Goal: Find specific page/section: Find specific page/section

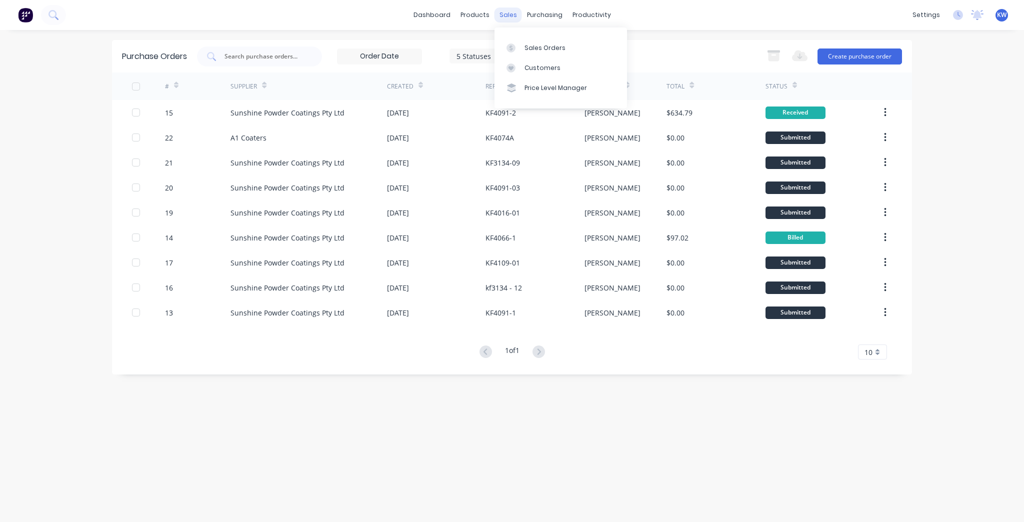
click at [517, 12] on div "sales" at bounding box center [509, 15] width 28 height 15
click at [525, 47] on div "Sales Orders" at bounding box center [545, 48] width 41 height 9
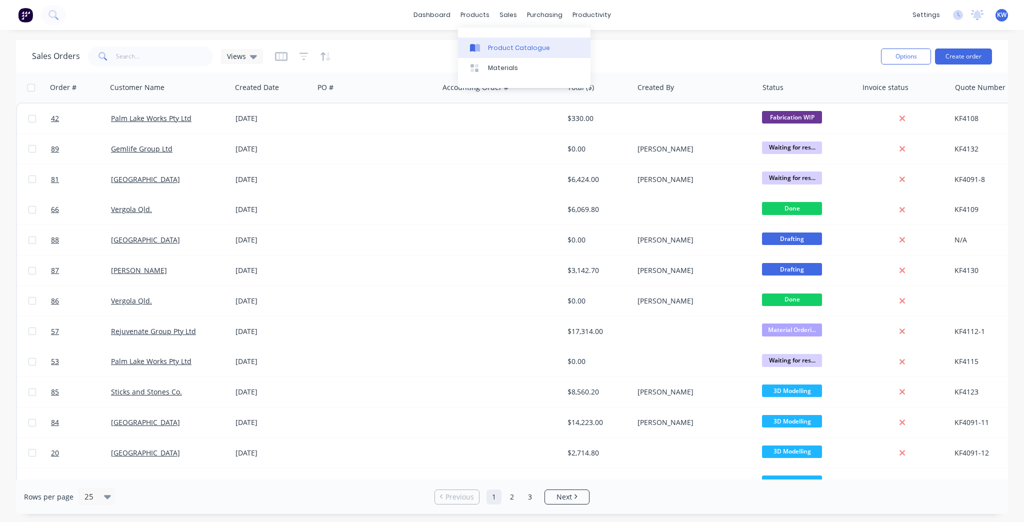
click at [488, 50] on div "Product Catalogue" at bounding box center [519, 48] width 62 height 9
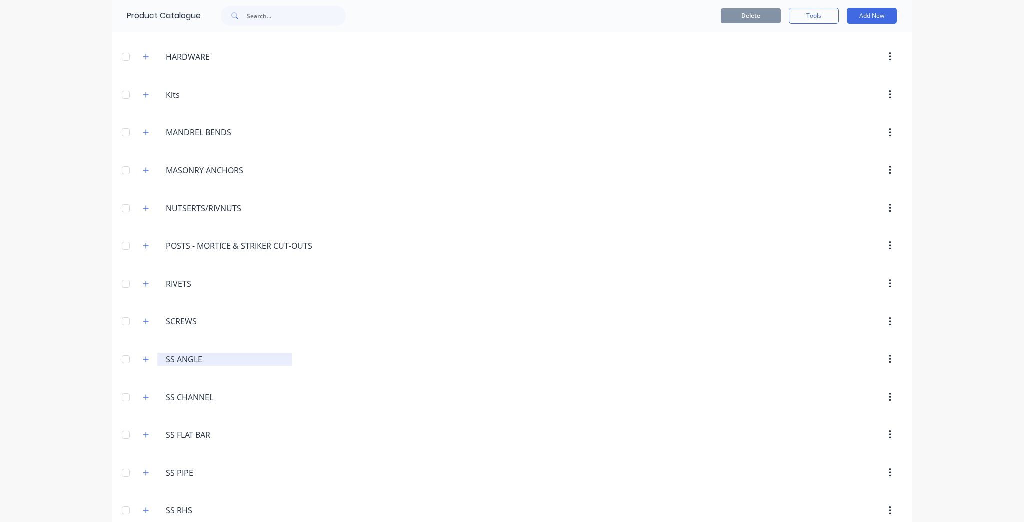
scroll to position [880, 0]
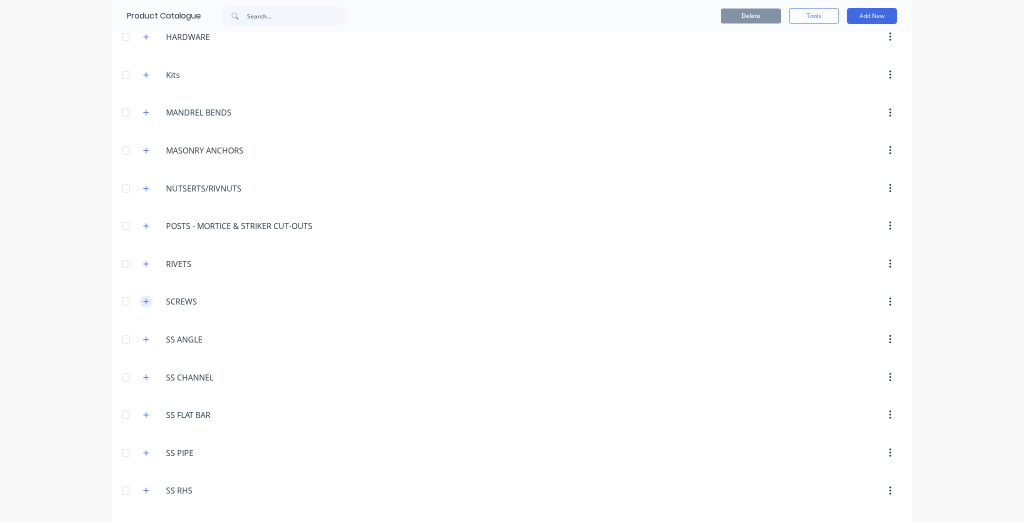
click at [143, 298] on icon "button" at bounding box center [146, 301] width 6 height 7
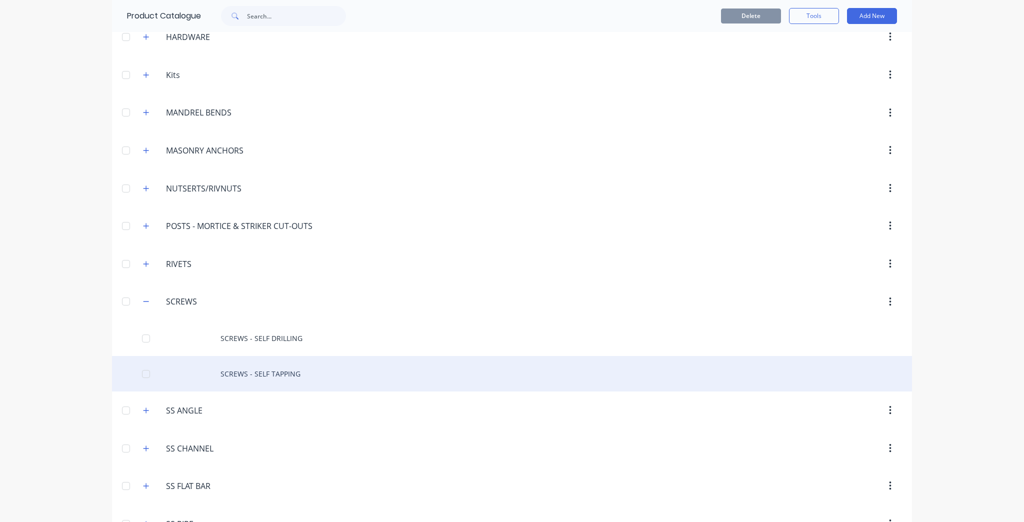
click at [329, 361] on div "SCREWS - SELF TAPPING" at bounding box center [512, 374] width 800 height 36
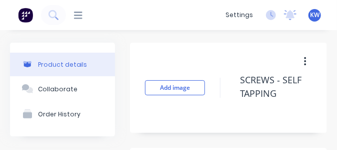
type textarea "x"
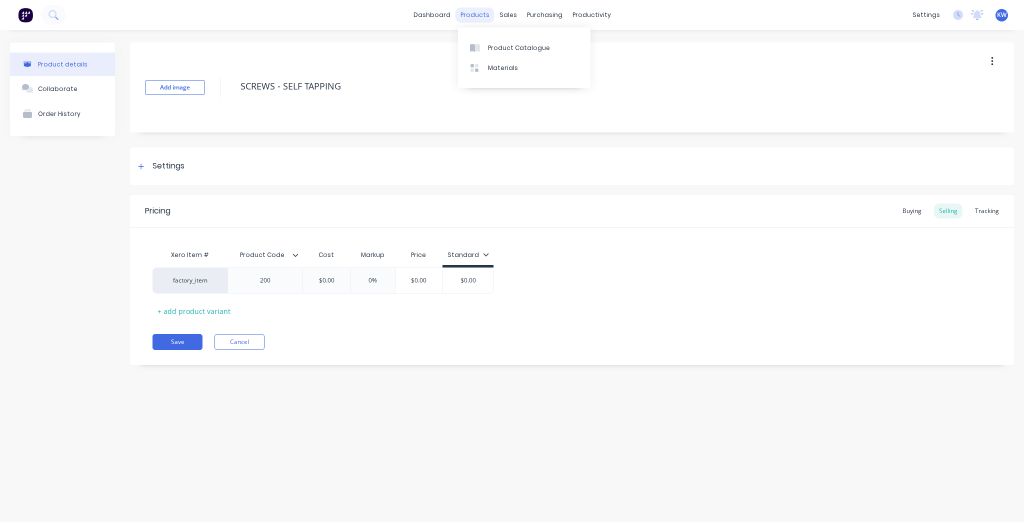
click at [480, 15] on div "products" at bounding box center [475, 15] width 39 height 15
click at [496, 46] on div "Product Catalogue" at bounding box center [519, 48] width 62 height 9
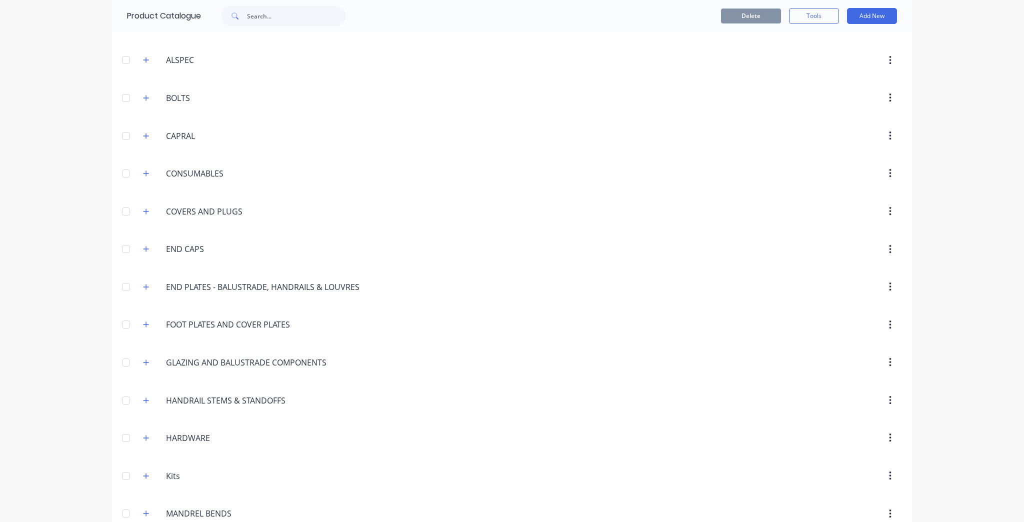
scroll to position [480, 0]
click at [149, 320] on button "button" at bounding box center [146, 324] width 13 height 13
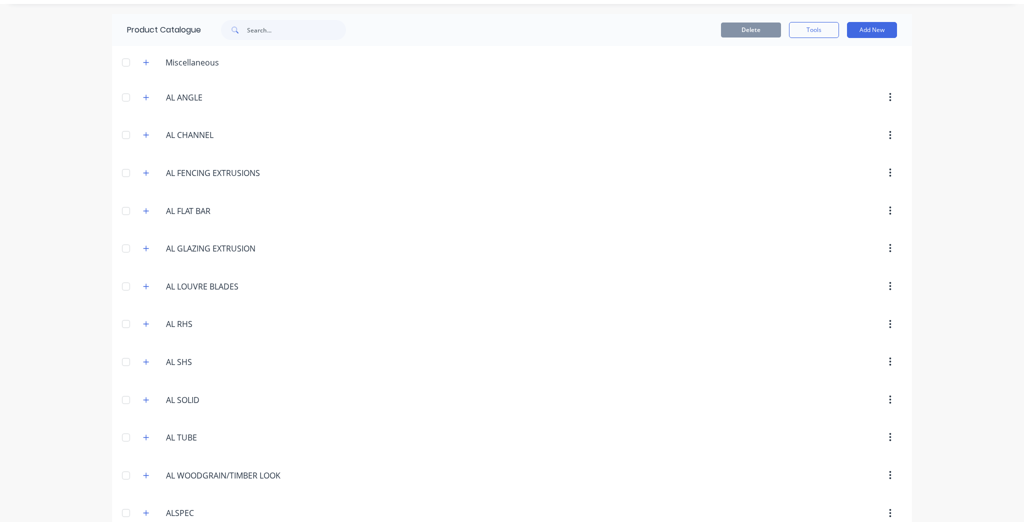
scroll to position [0, 0]
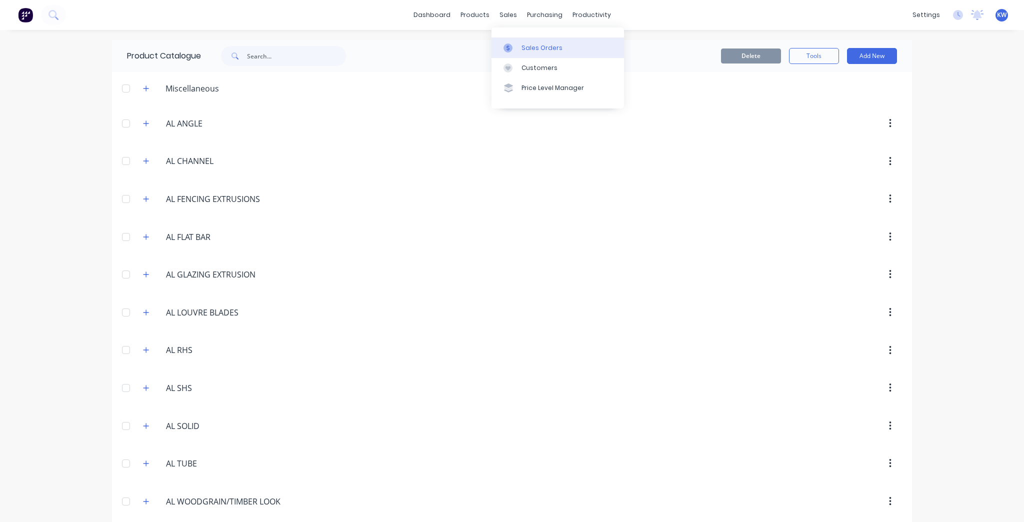
click at [521, 50] on link "Sales Orders" at bounding box center [558, 48] width 133 height 20
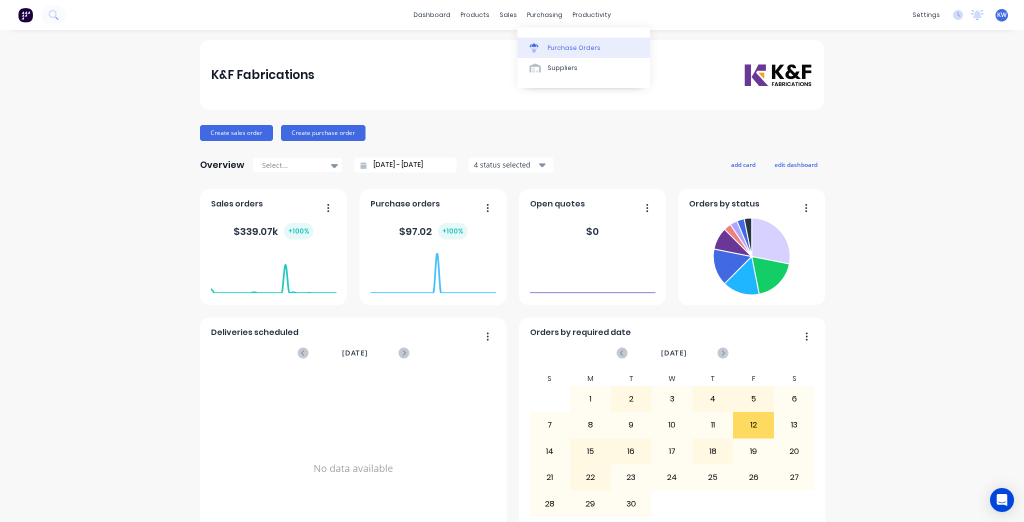
click at [569, 54] on link "Purchase Orders" at bounding box center [584, 48] width 133 height 20
